Goal: Task Accomplishment & Management: Use online tool/utility

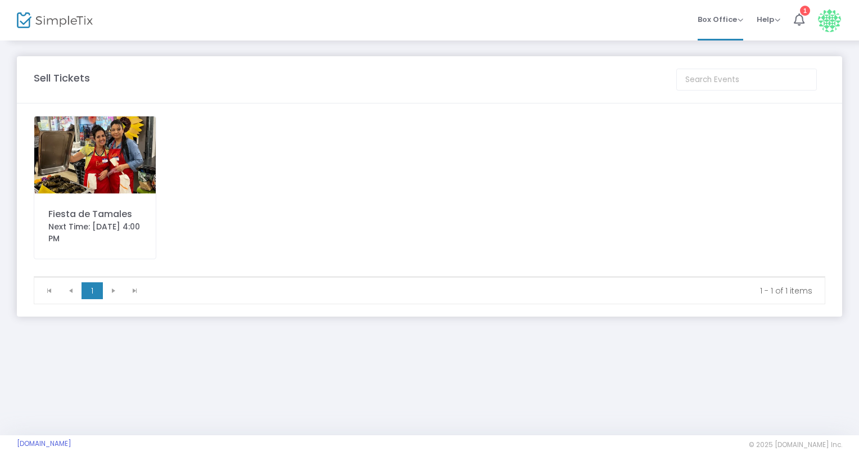
click at [98, 223] on div "Next Time: 10/25/2025 4:00 PM" at bounding box center [94, 233] width 93 height 24
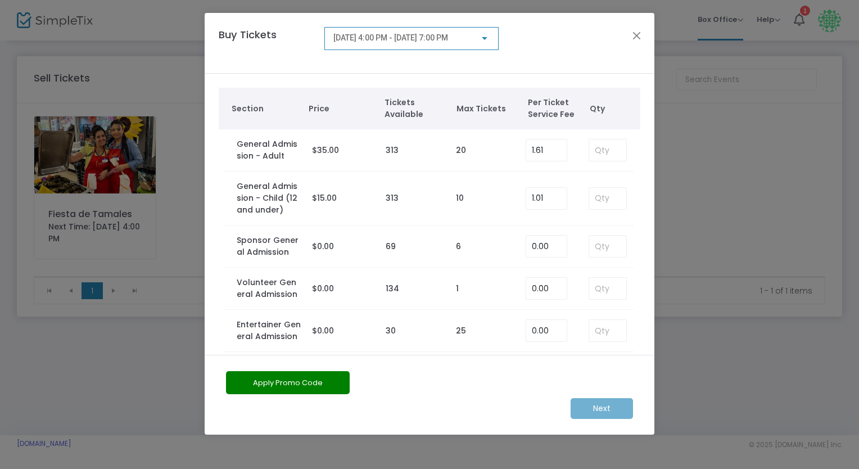
scroll to position [11, 0]
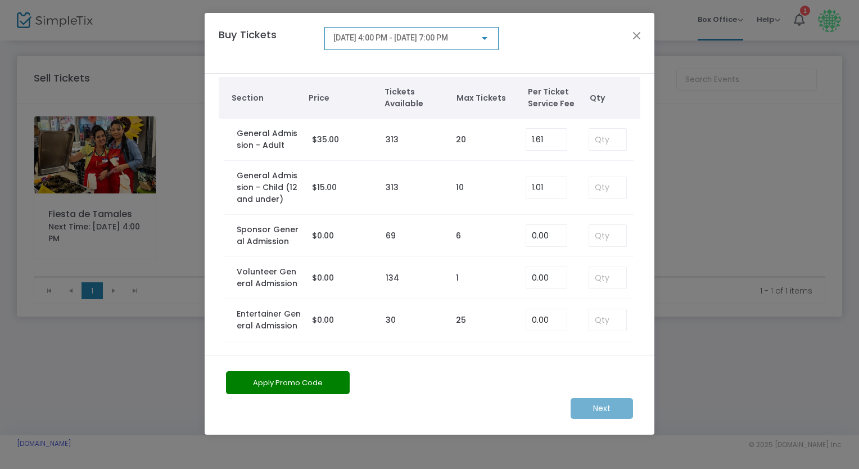
click at [448, 42] on span "10/25/2025 @ 4:00 PM - 10/25/2025 @ 7:00 PM" at bounding box center [390, 37] width 115 height 9
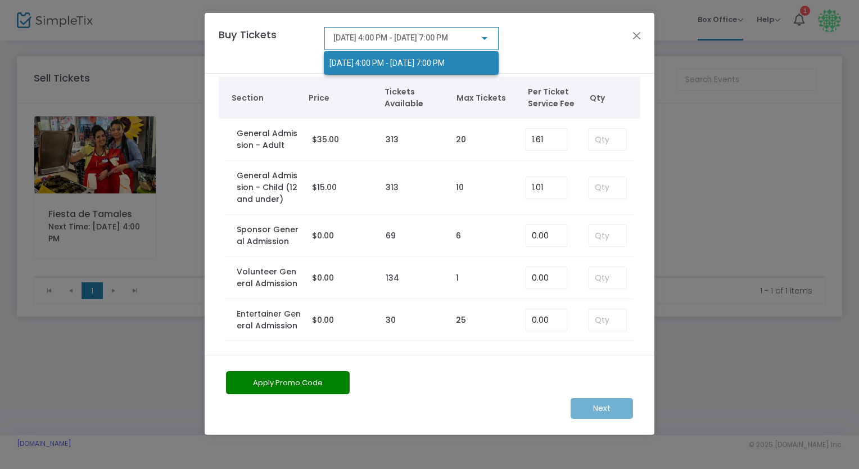
click at [635, 38] on div at bounding box center [429, 234] width 859 height 469
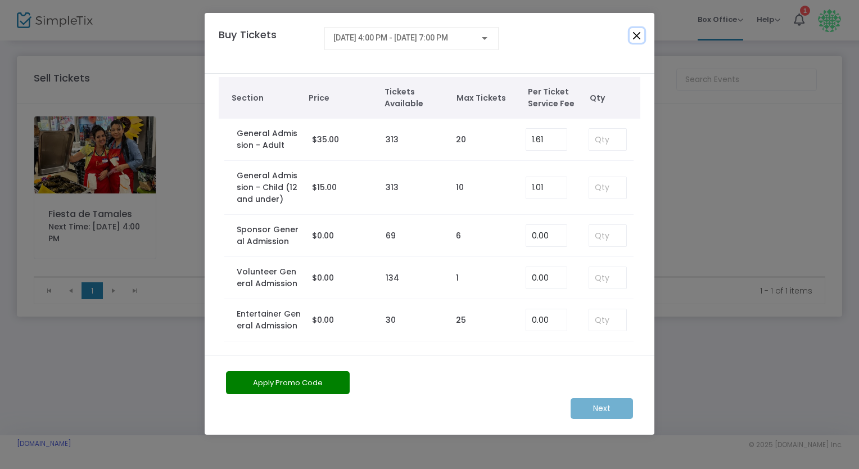
click at [638, 33] on button "Close" at bounding box center [637, 35] width 15 height 15
